Goal: Find specific page/section: Find specific page/section

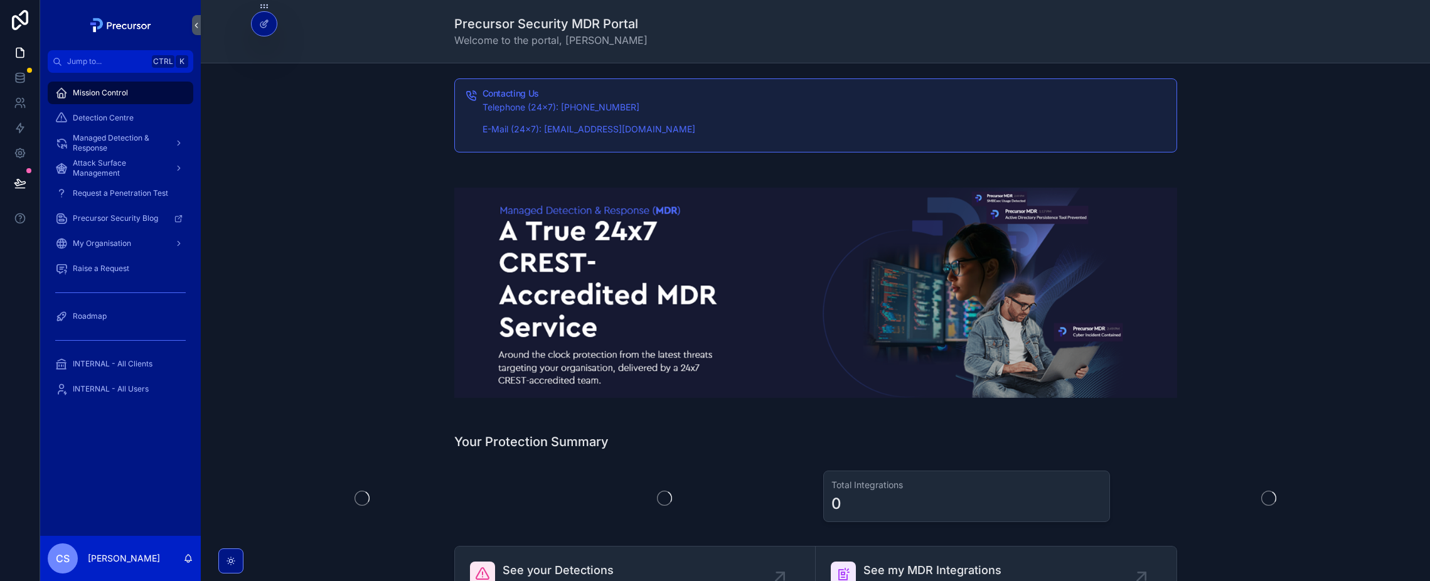
click at [111, 116] on span "Detection Centre" at bounding box center [103, 118] width 61 height 10
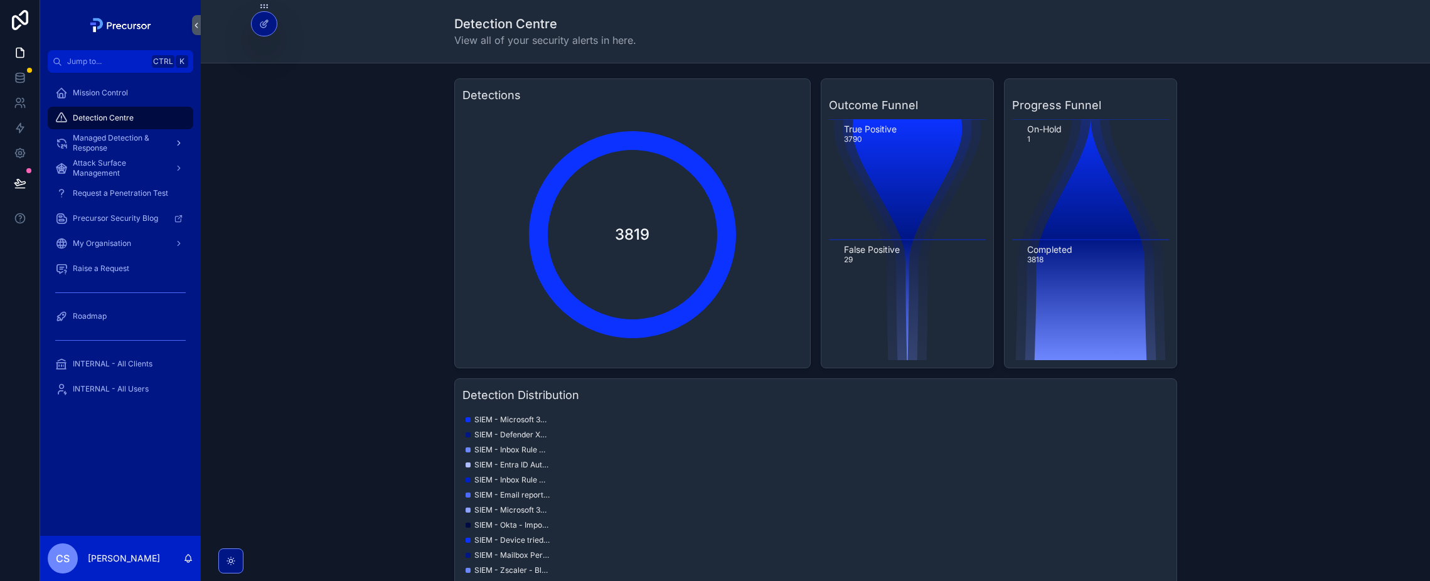
click at [65, 141] on icon "scrollable content" at bounding box center [61, 143] width 13 height 13
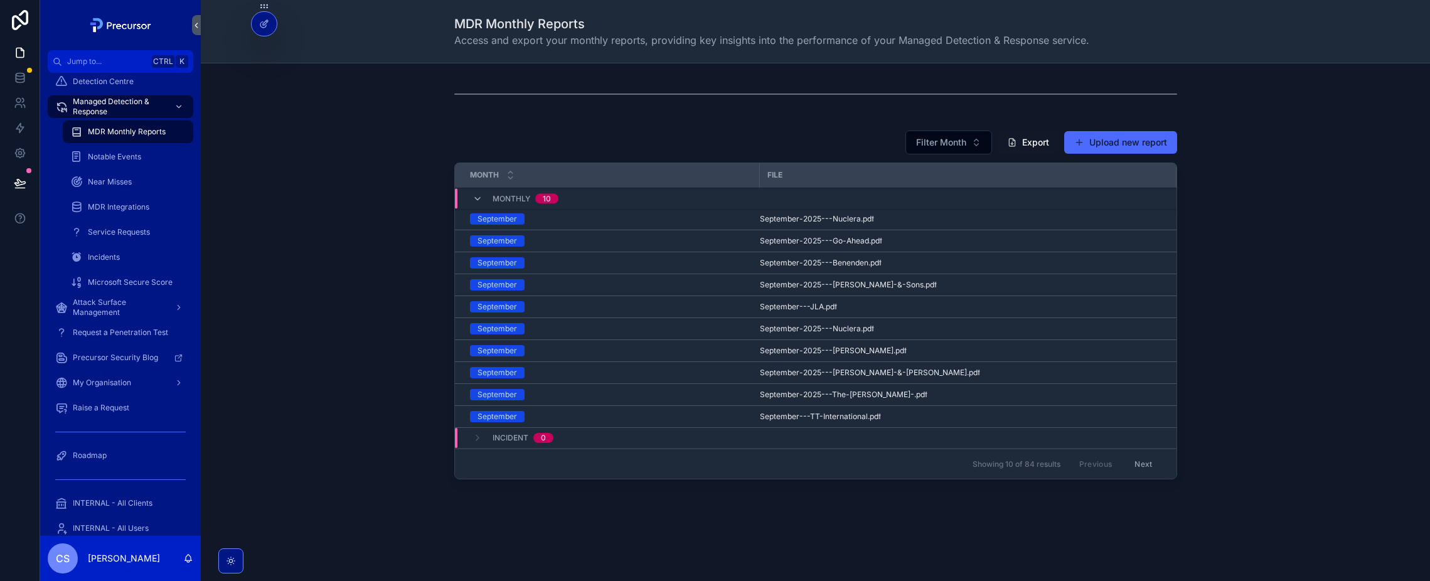
scroll to position [56, 0]
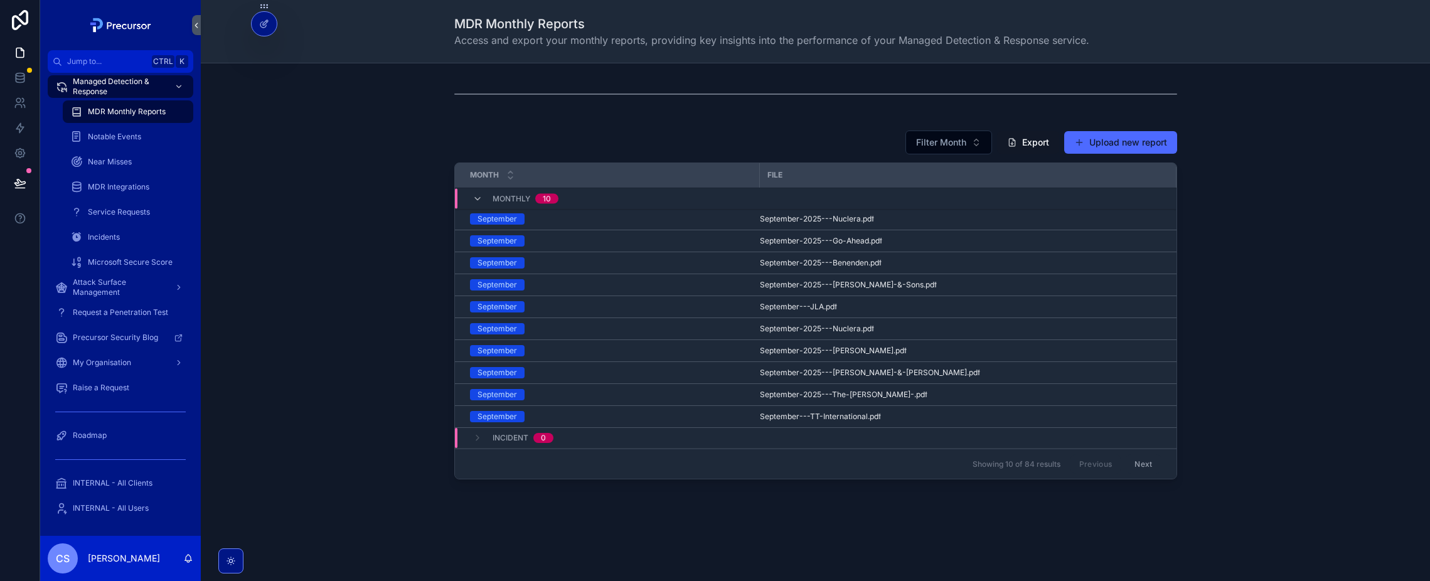
click at [116, 479] on span "INTERNAL - All Clients" at bounding box center [113, 483] width 80 height 10
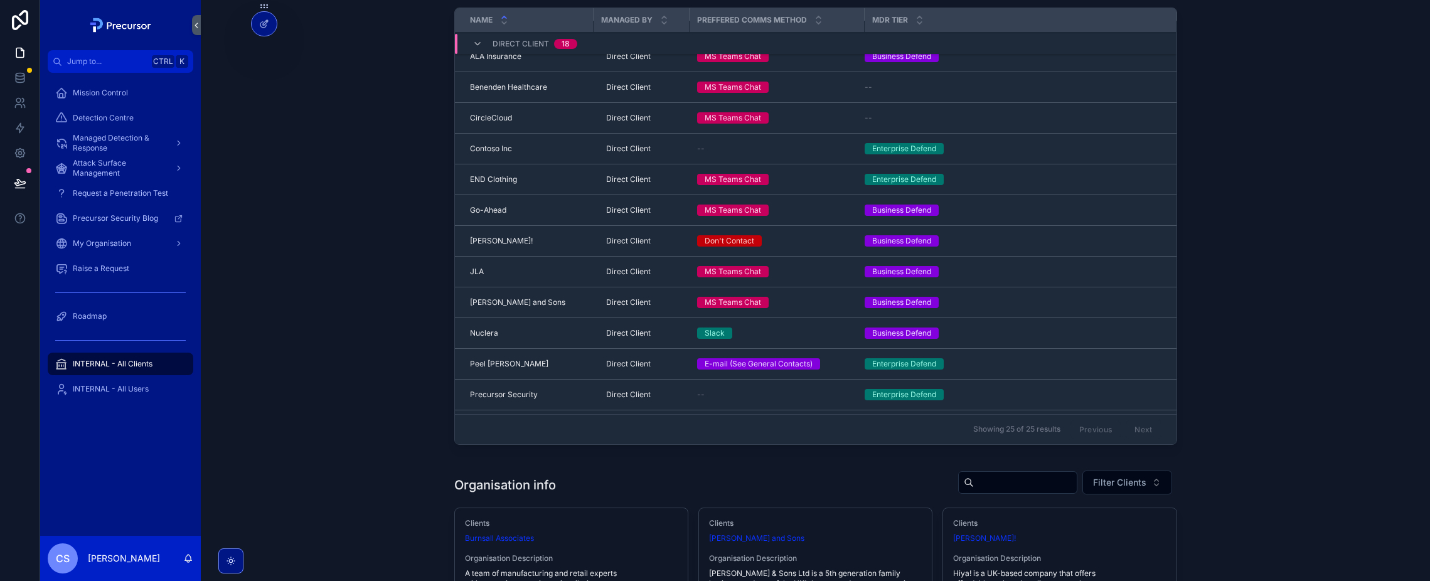
scroll to position [9, 0]
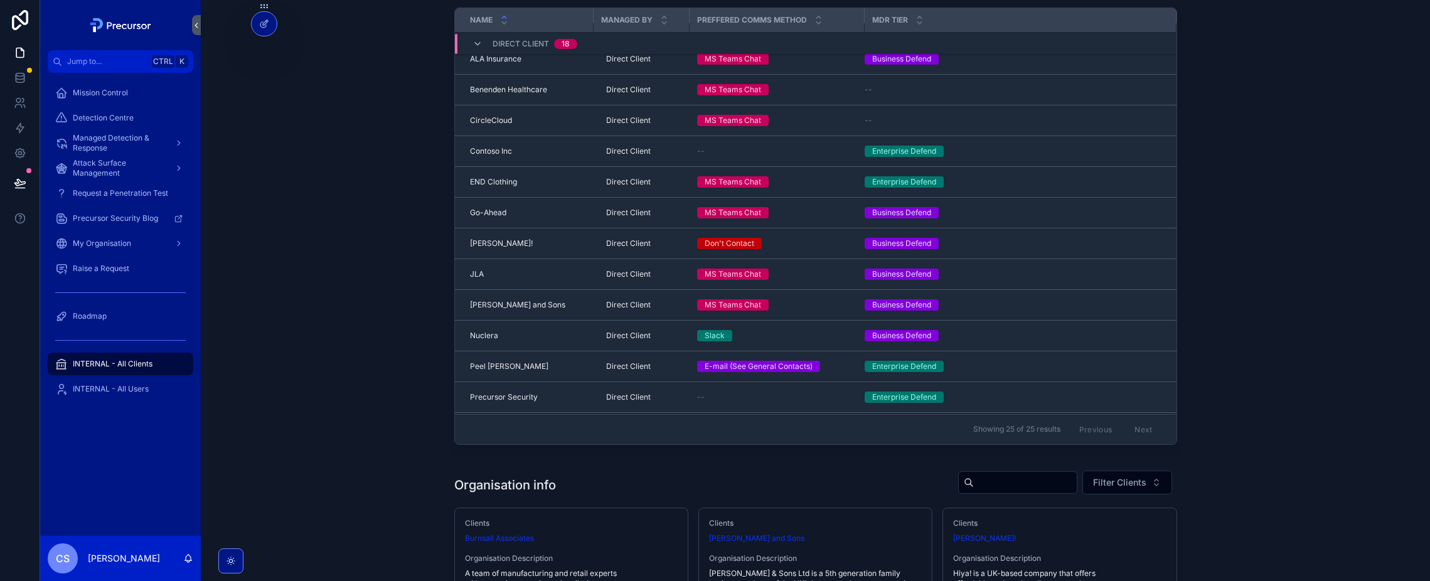
click at [496, 171] on td "END Clothing END Clothing" at bounding box center [524, 182] width 139 height 31
click at [497, 179] on span "END Clothing" at bounding box center [493, 182] width 47 height 10
click at [579, 176] on td "END Clothing END Clothing" at bounding box center [524, 182] width 139 height 31
click at [501, 180] on span "END Clothing" at bounding box center [493, 182] width 47 height 10
click at [616, 181] on span "Direct Client" at bounding box center [628, 182] width 45 height 10
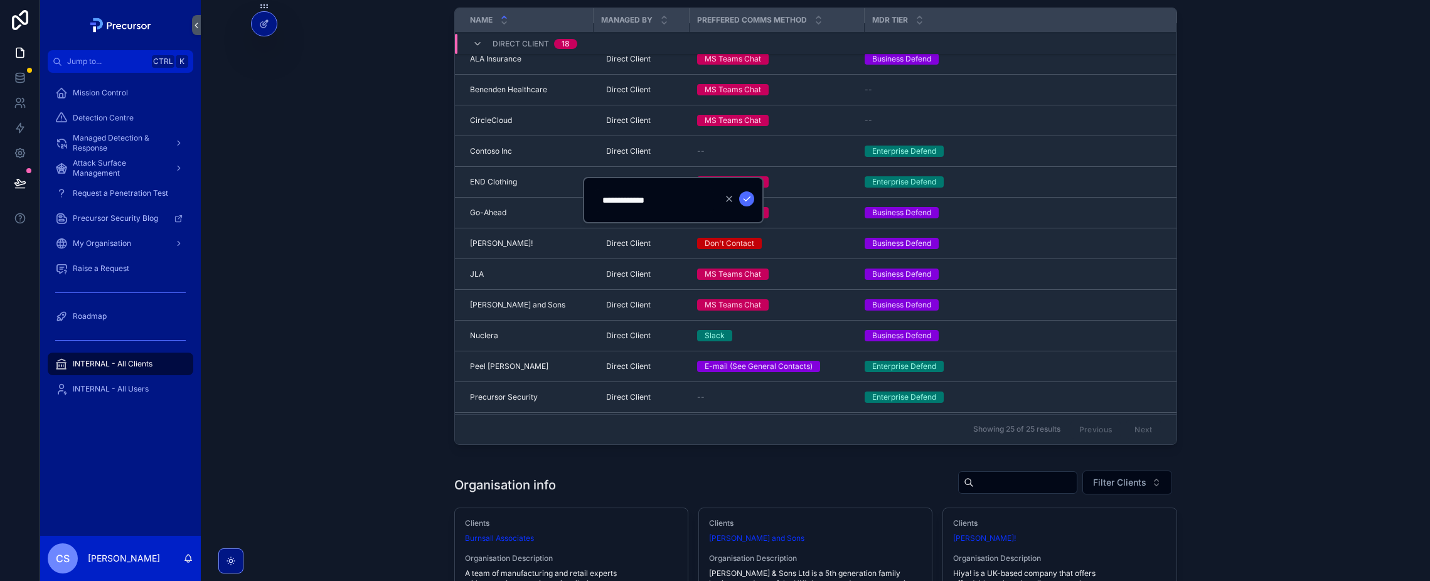
click at [488, 177] on span "END Clothing" at bounding box center [493, 182] width 47 height 10
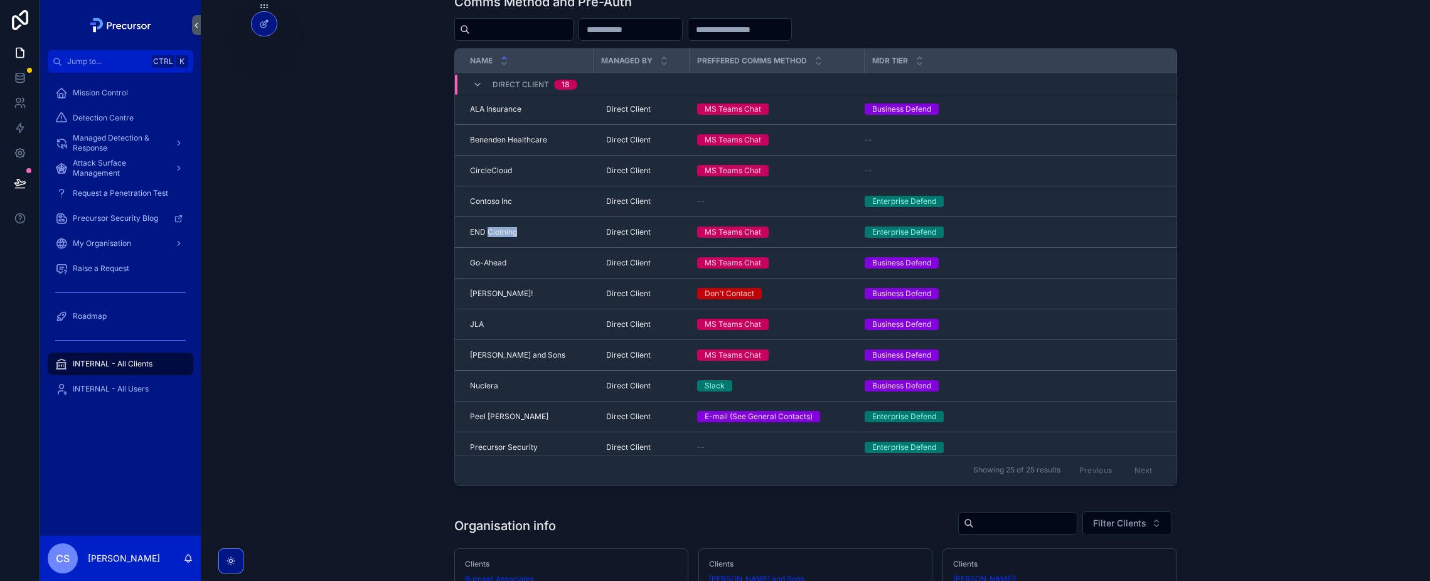
scroll to position [0, 0]
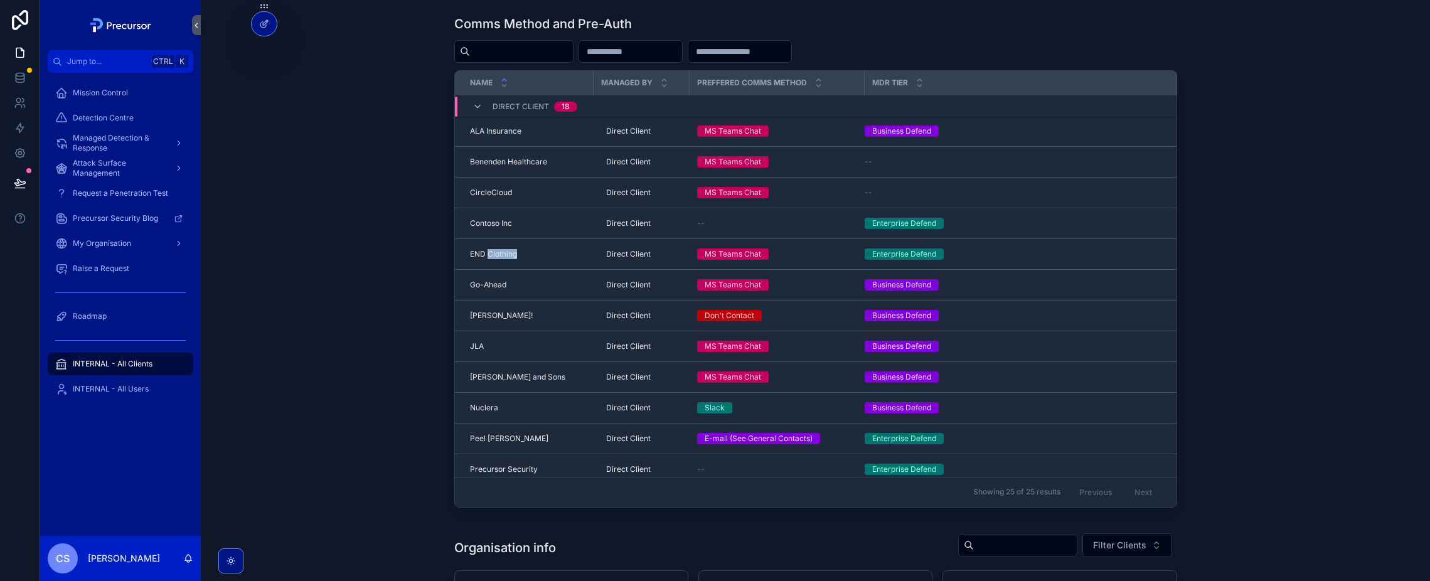
click at [98, 390] on span "INTERNAL - All Users" at bounding box center [111, 389] width 76 height 10
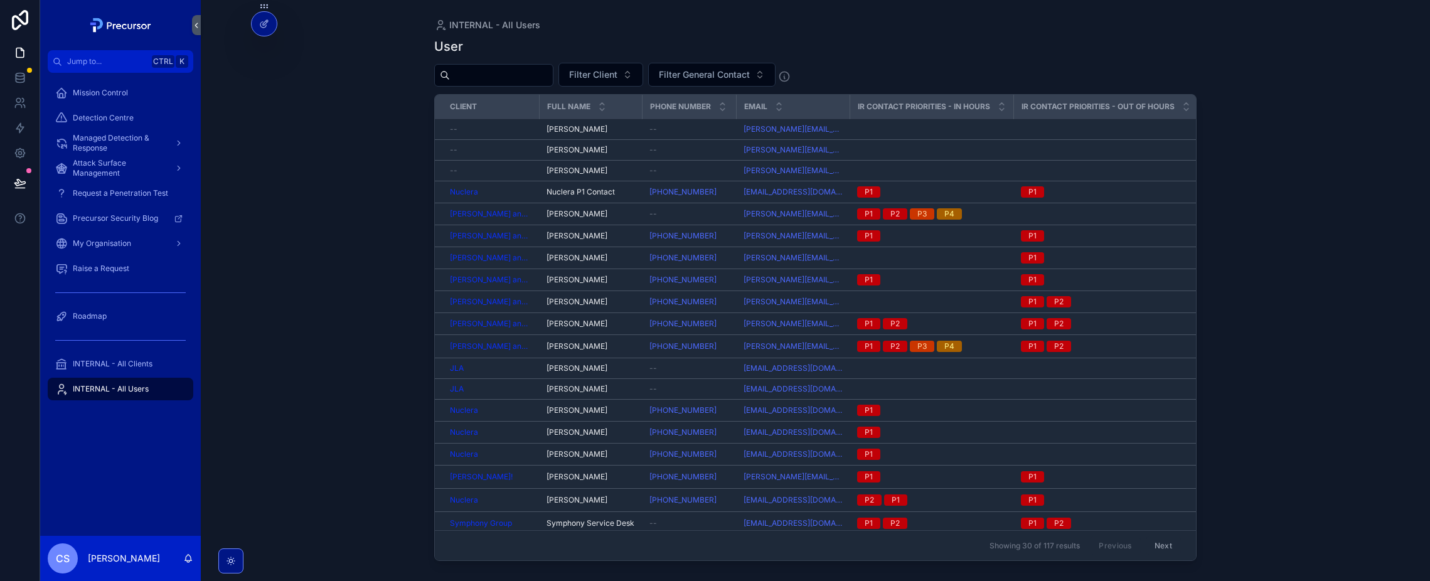
click at [503, 75] on input "scrollable content" at bounding box center [501, 76] width 103 height 18
type input "***"
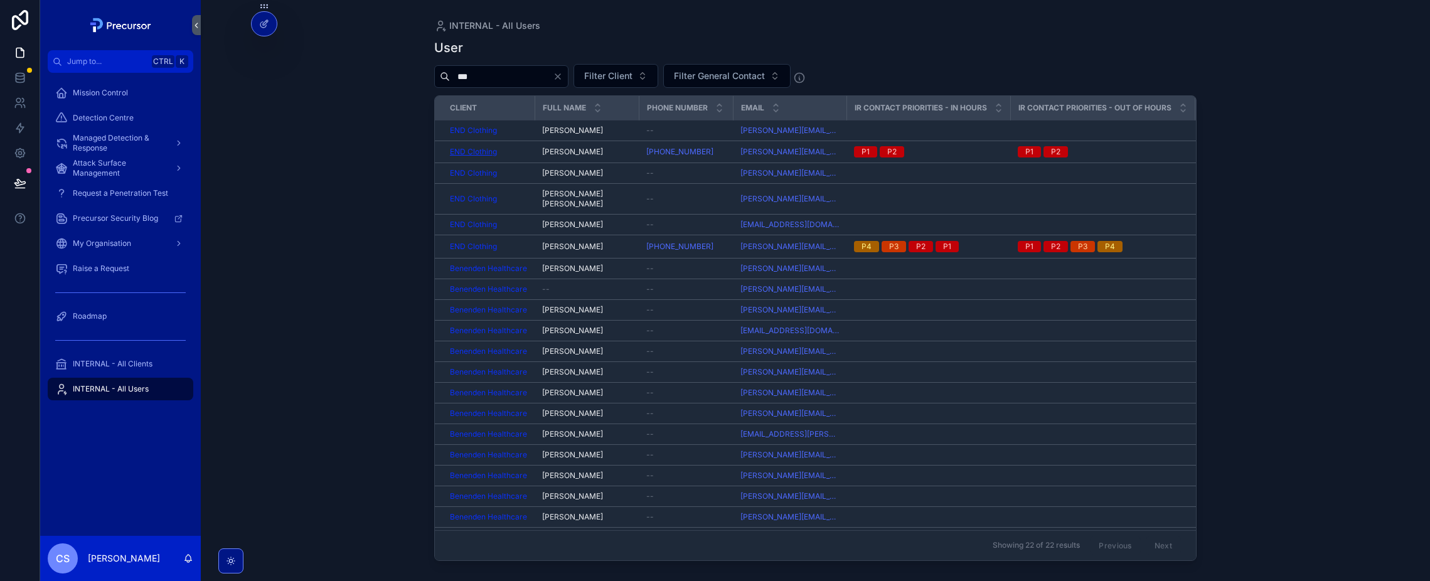
click at [476, 151] on span "END Clothing" at bounding box center [473, 152] width 47 height 10
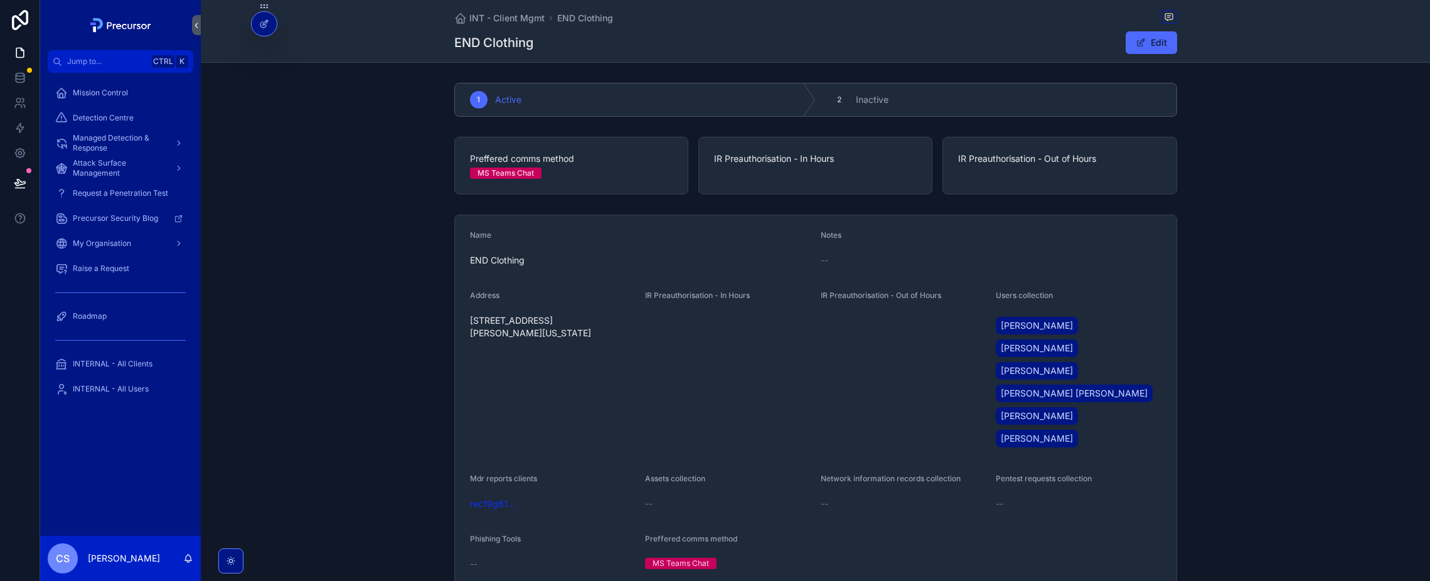
click at [555, 68] on div "INT - Client Mgmt END Clothing END Clothing Edit 1 Active 2 Inactive Preffered …" at bounding box center [815, 337] width 1229 height 675
click at [393, 225] on div "Name END Clothing Notes -- Address [STREET_ADDRESS][PERSON_NAME][US_STATE] IR P…" at bounding box center [815, 402] width 1229 height 385
